Goal: Find specific page/section: Find specific page/section

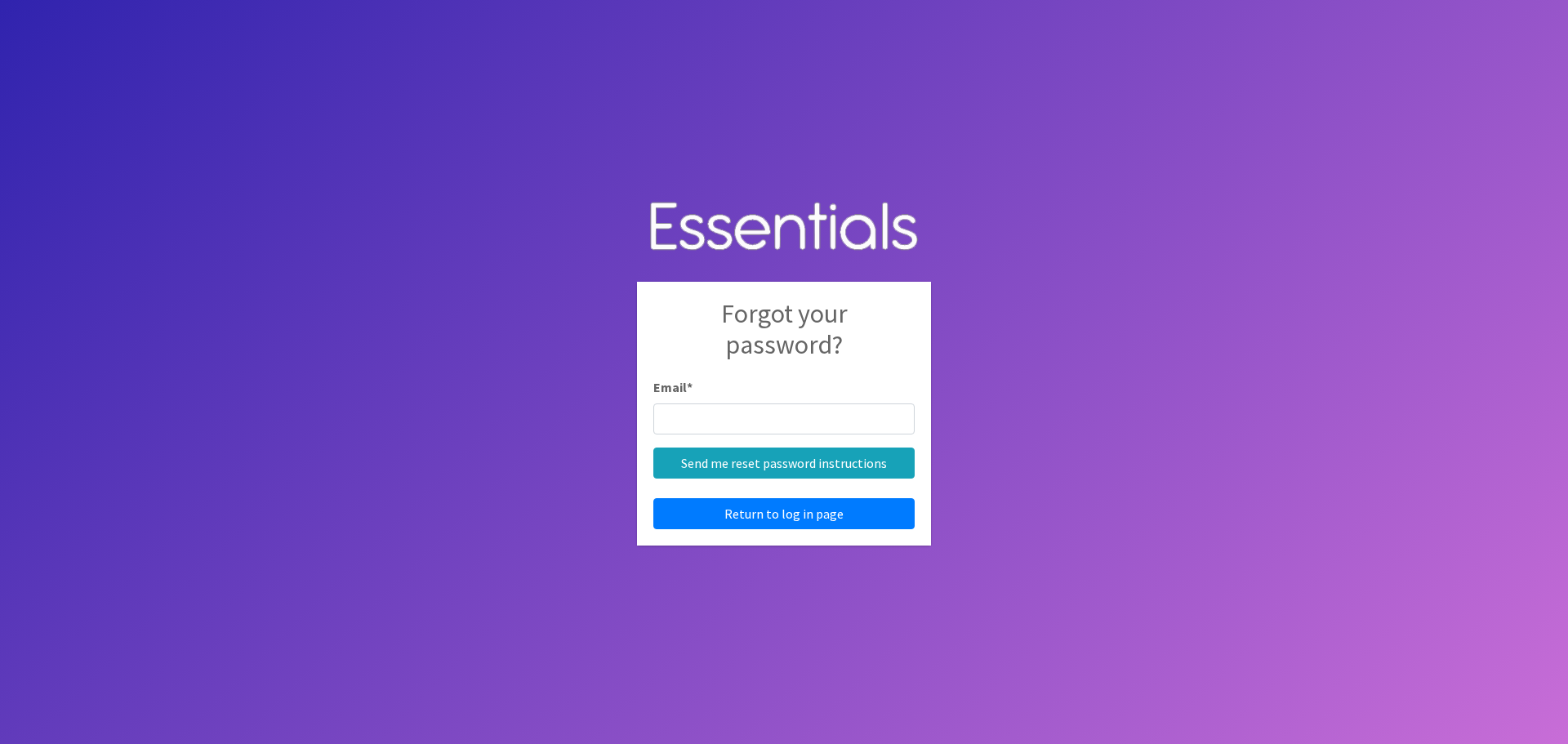
click at [698, 606] on body "Forgot your password? Email * Send me reset password instructions Return to log…" at bounding box center [784, 372] width 1568 height 744
click at [778, 506] on link "Return to log in page" at bounding box center [784, 514] width 261 height 31
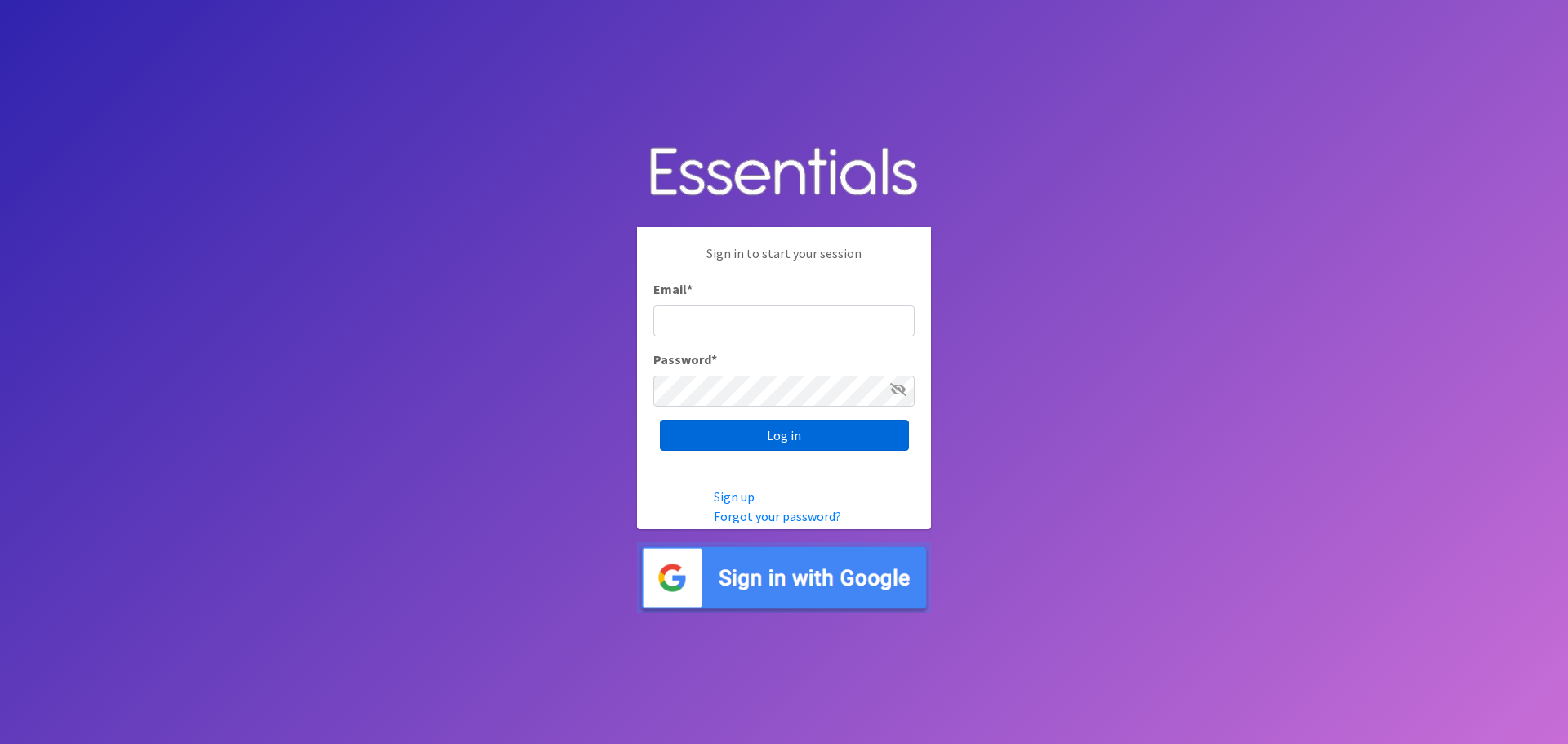
type input "carrie@indianadiaperbank.org"
click at [754, 439] on input "Log in" at bounding box center [784, 436] width 250 height 31
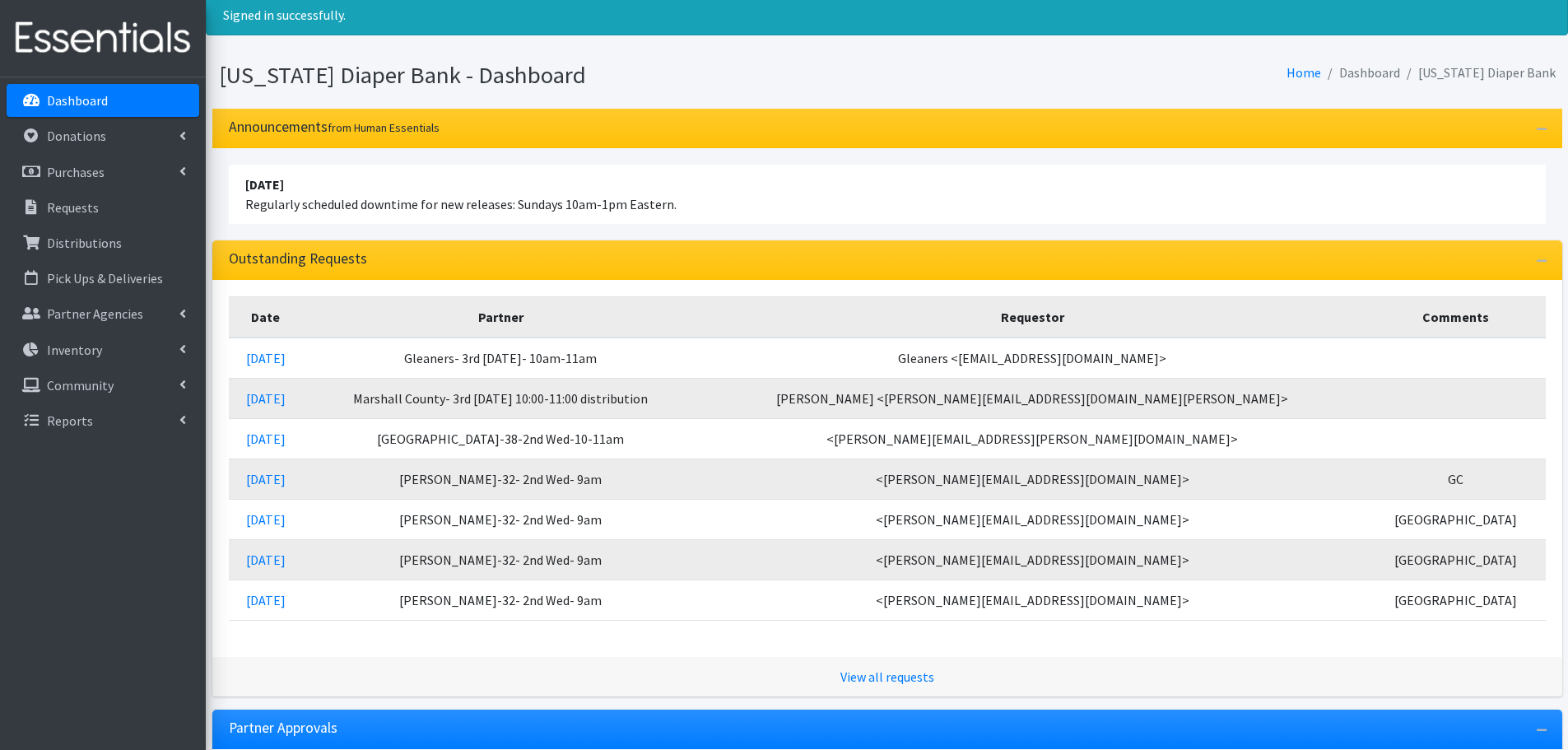
scroll to position [83, 0]
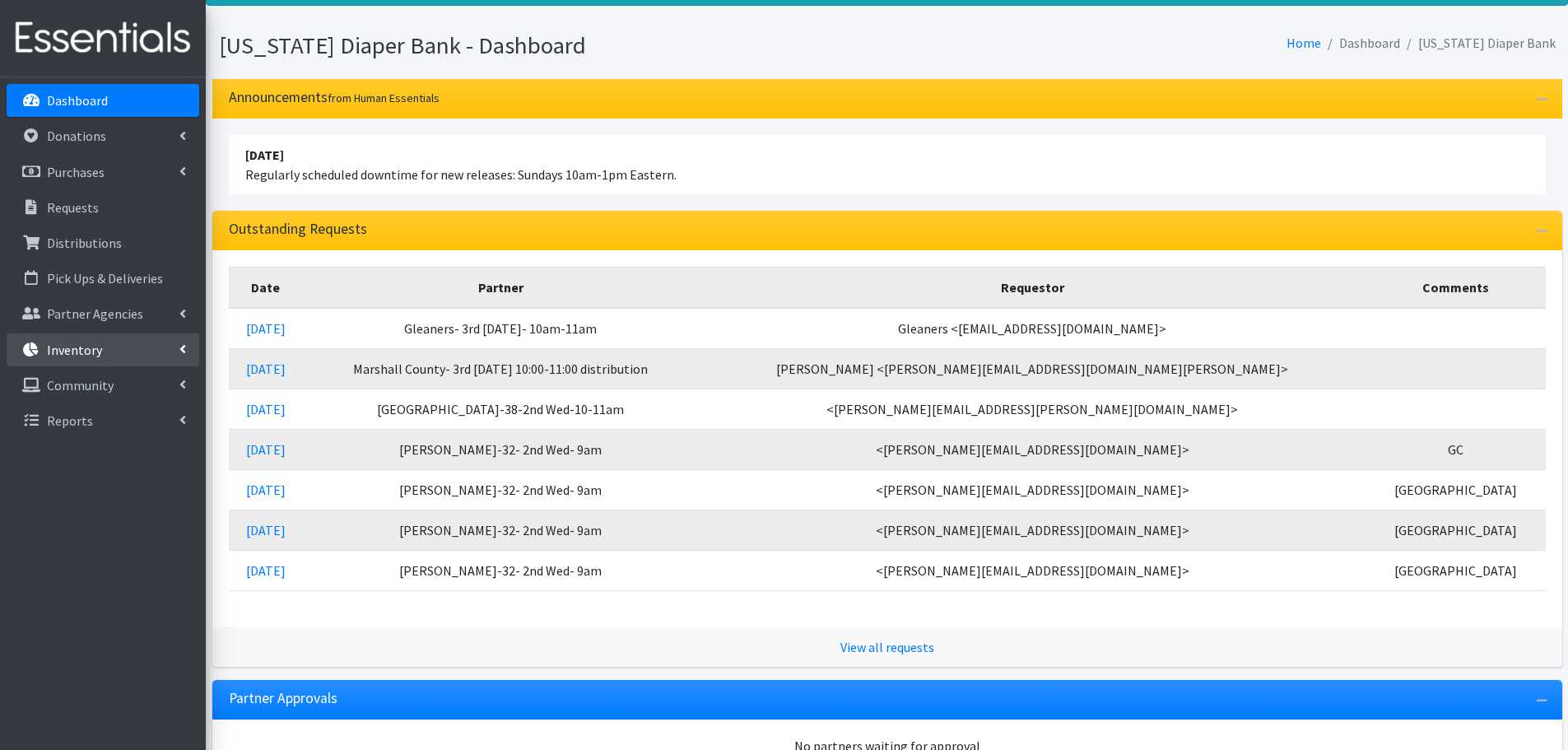
click at [93, 351] on p "Inventory" at bounding box center [74, 350] width 55 height 17
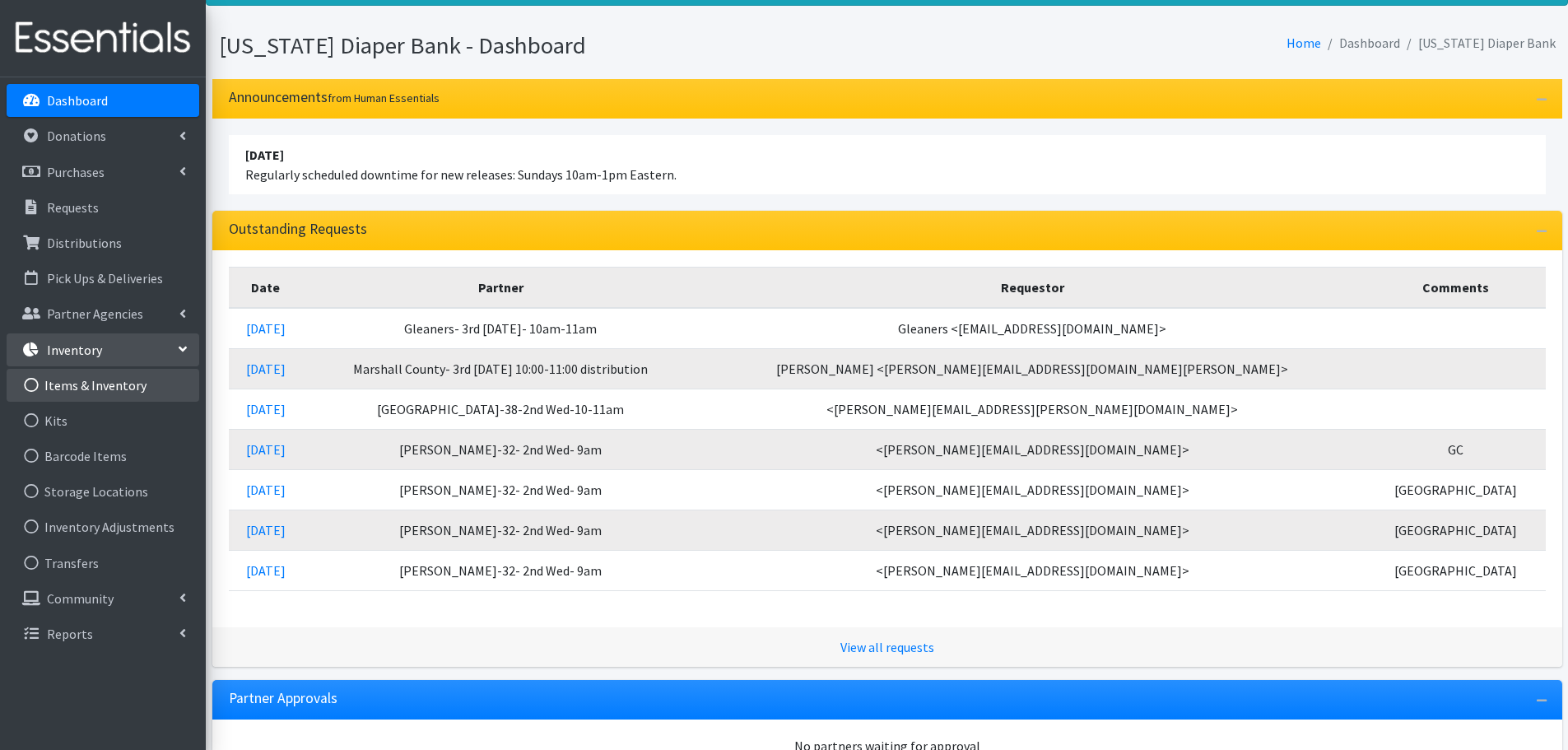
click at [92, 397] on link "Items & Inventory" at bounding box center [103, 384] width 193 height 32
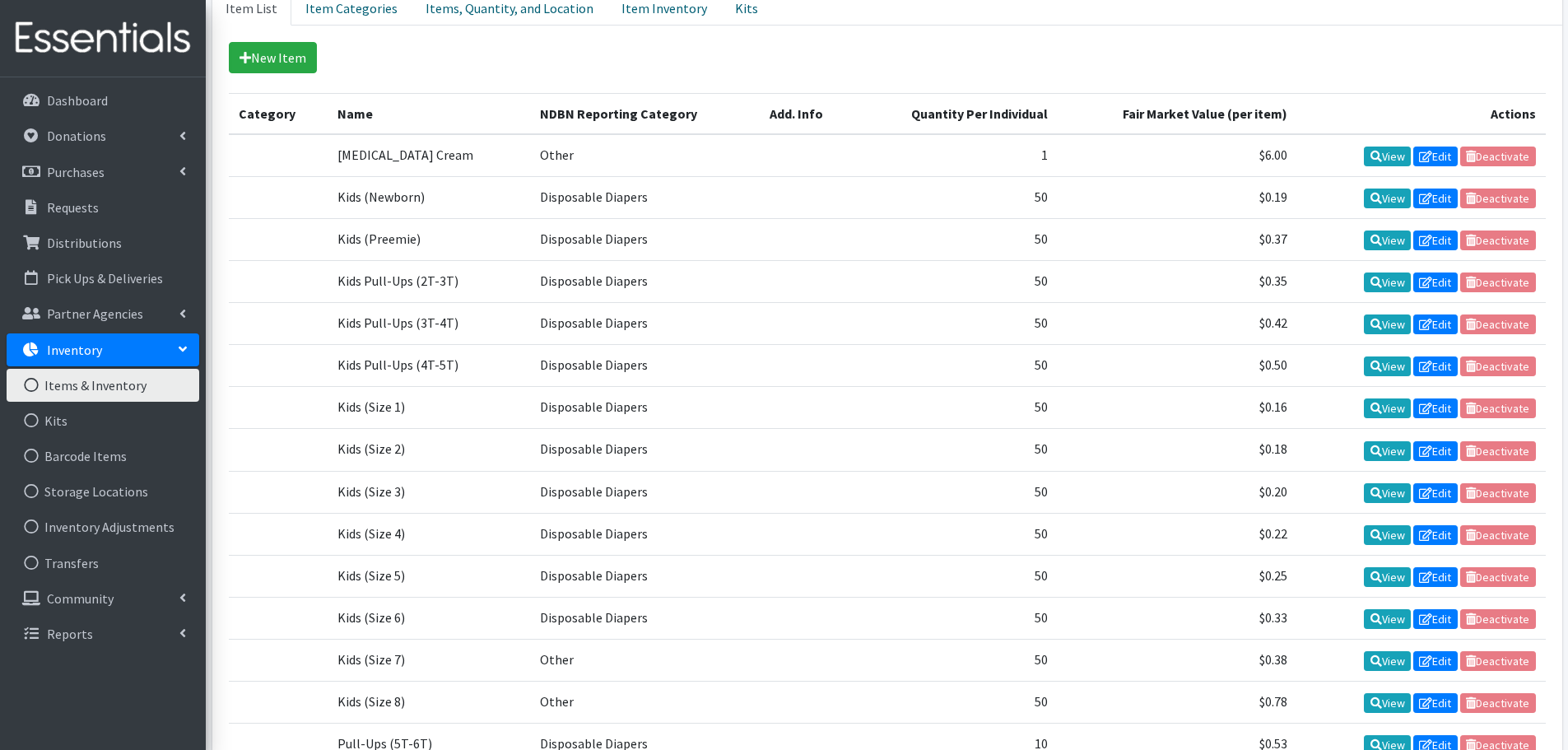
scroll to position [196, 0]
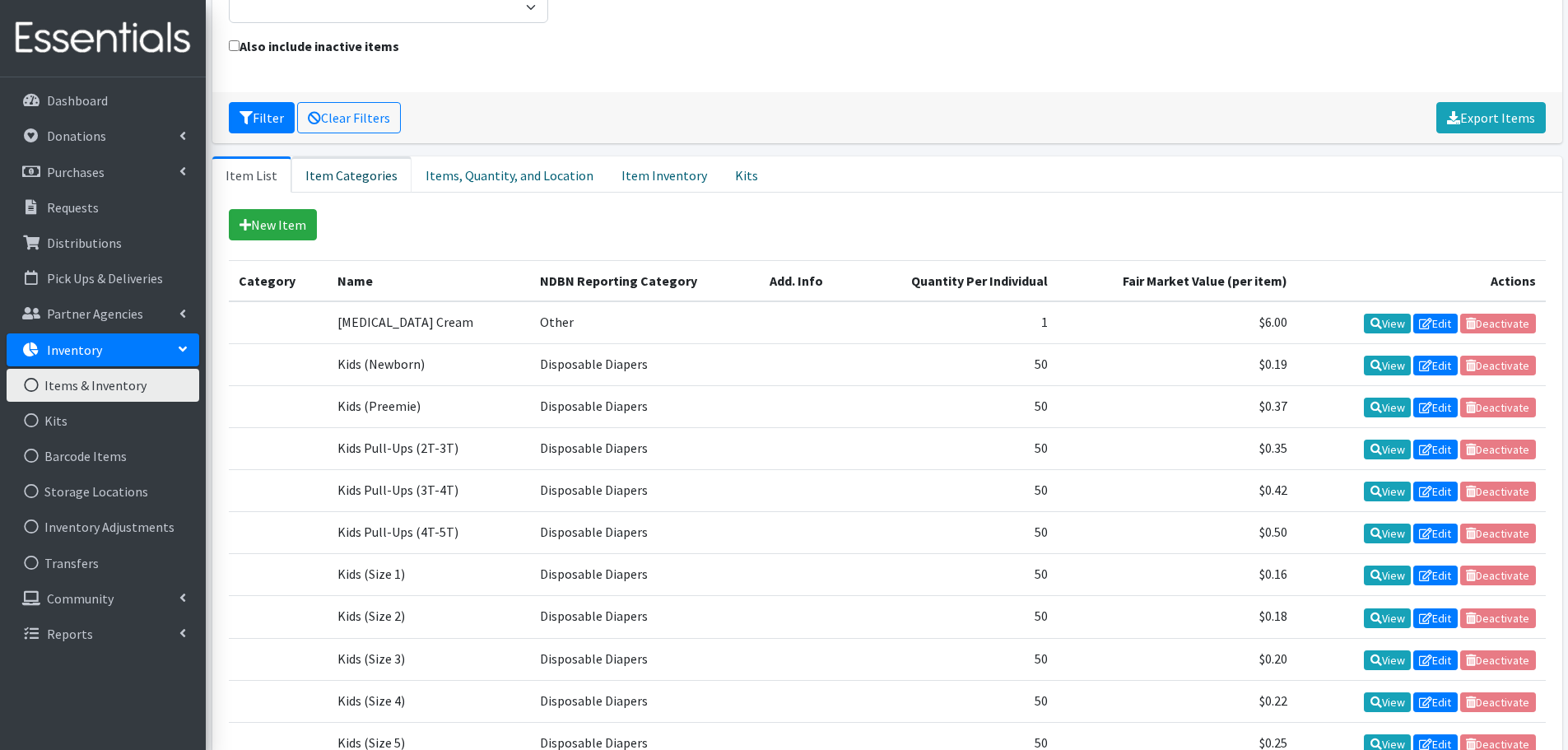
click at [367, 186] on link "Item Categories" at bounding box center [352, 175] width 121 height 36
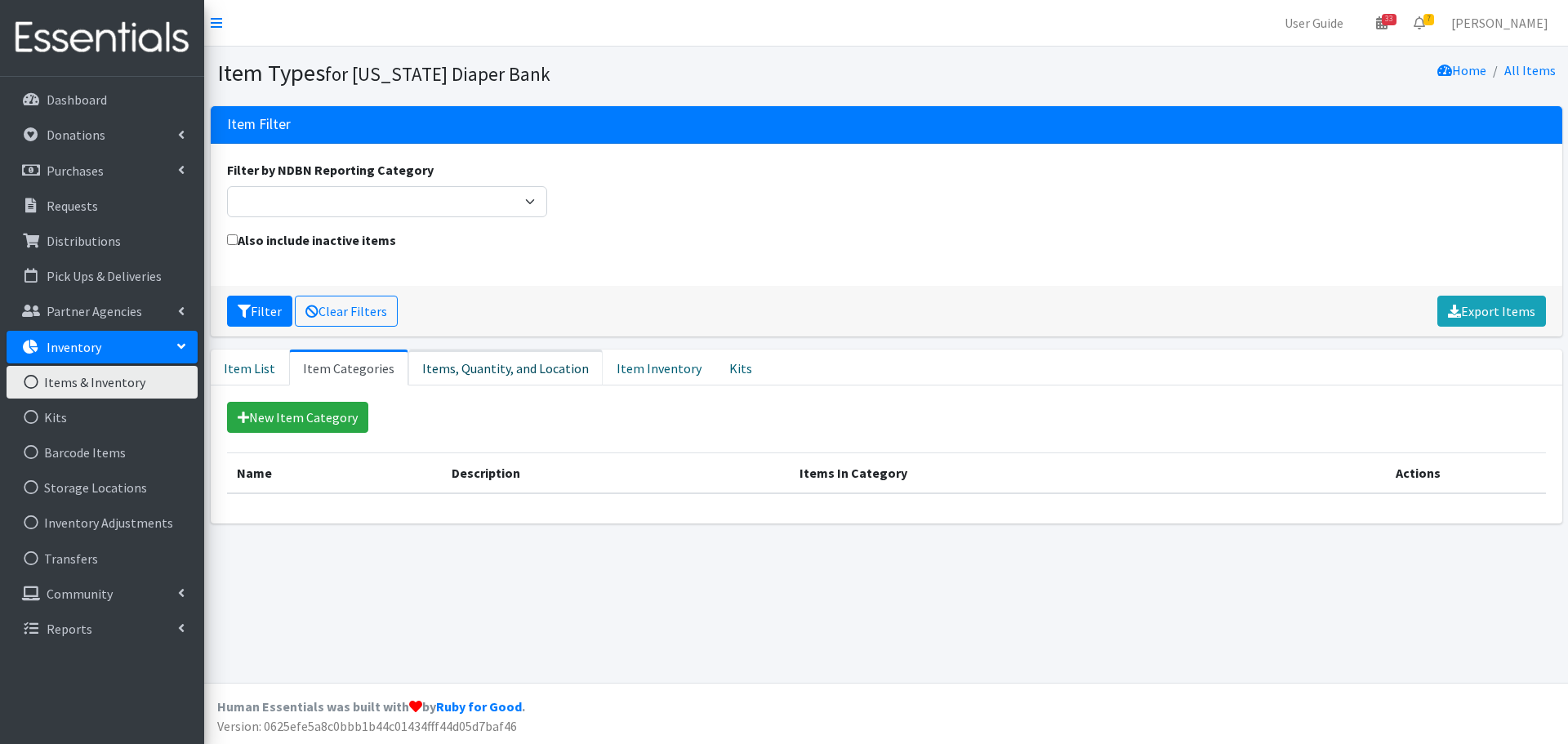
click at [551, 373] on link "Items, Quantity, and Location" at bounding box center [505, 367] width 194 height 36
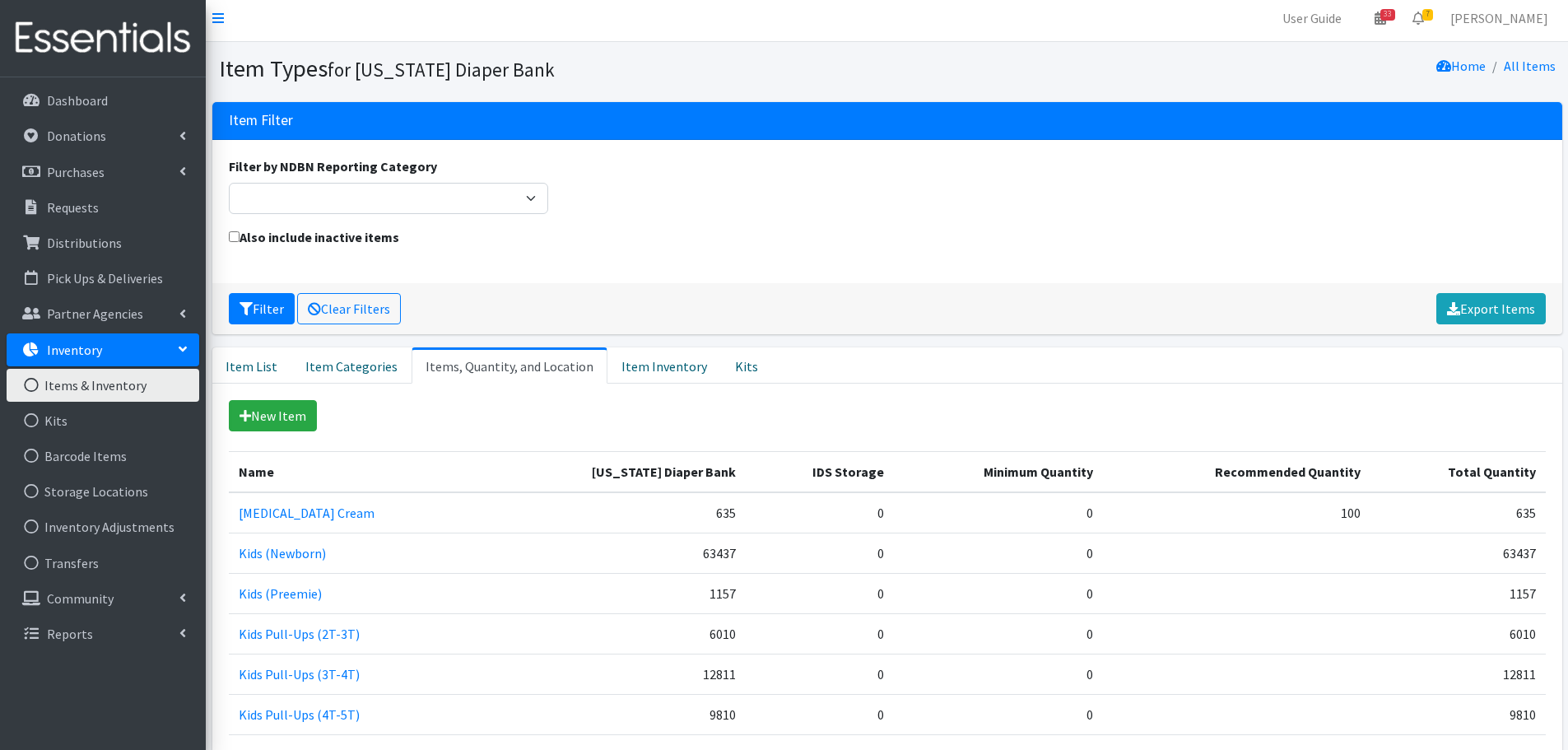
scroll to position [4, 0]
